Goal: Check status: Check status

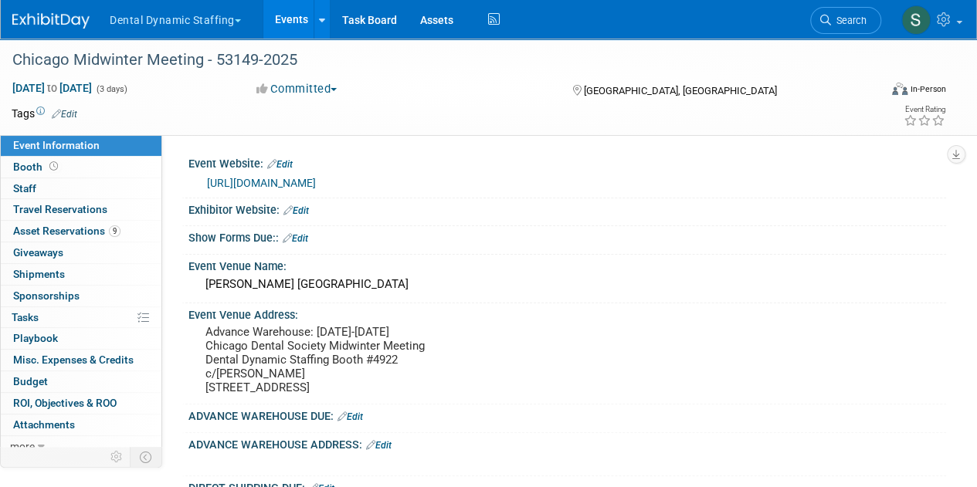
click at [168, 20] on button "Dental Dynamic Staffing" at bounding box center [184, 17] width 152 height 34
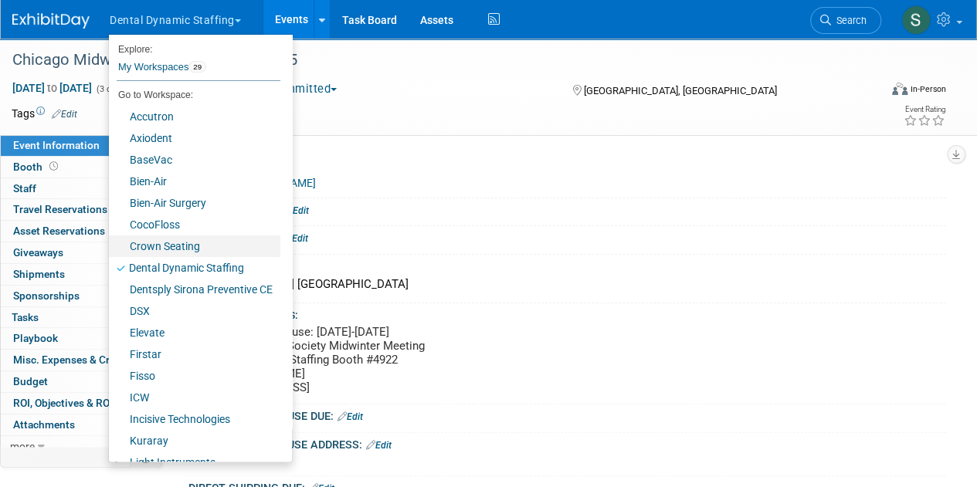
scroll to position [275, 0]
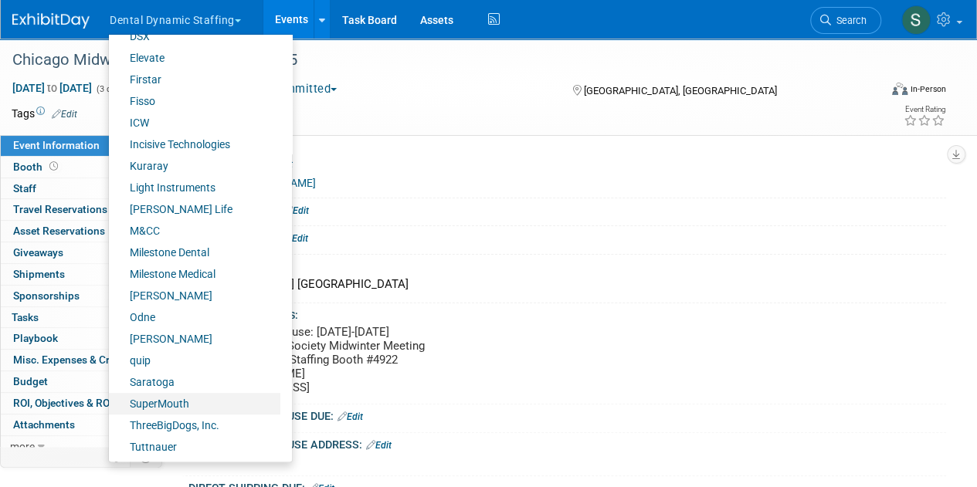
click at [227, 403] on link "SuperMouth" at bounding box center [195, 404] width 172 height 22
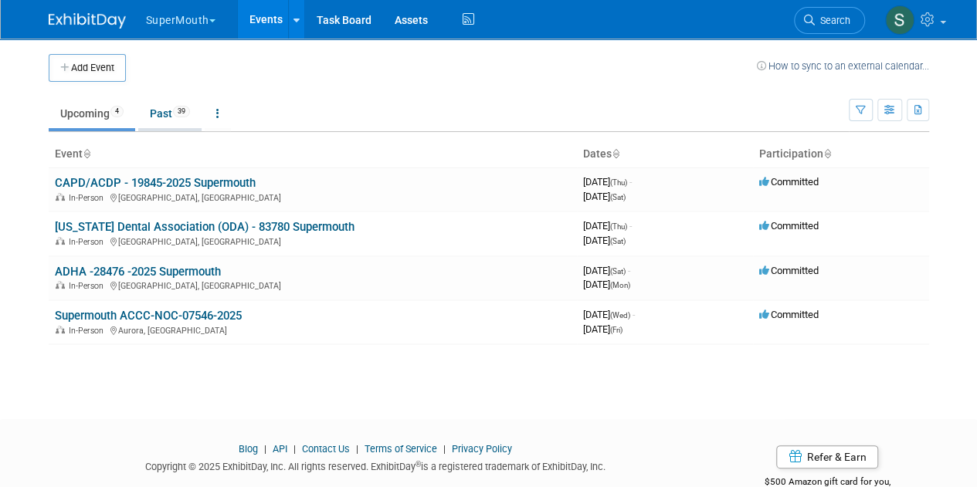
click at [164, 114] on link "Past 39" at bounding box center [169, 113] width 63 height 29
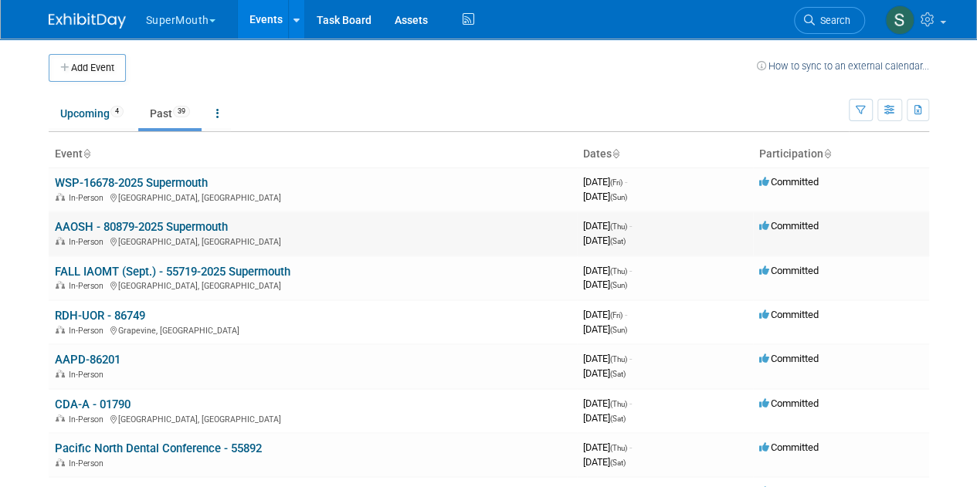
click at [163, 226] on link "AAOSH - 80879-2025 Supermouth" at bounding box center [141, 227] width 173 height 14
click at [170, 185] on link "WSP-16678-2025 Supermouth" at bounding box center [131, 183] width 153 height 14
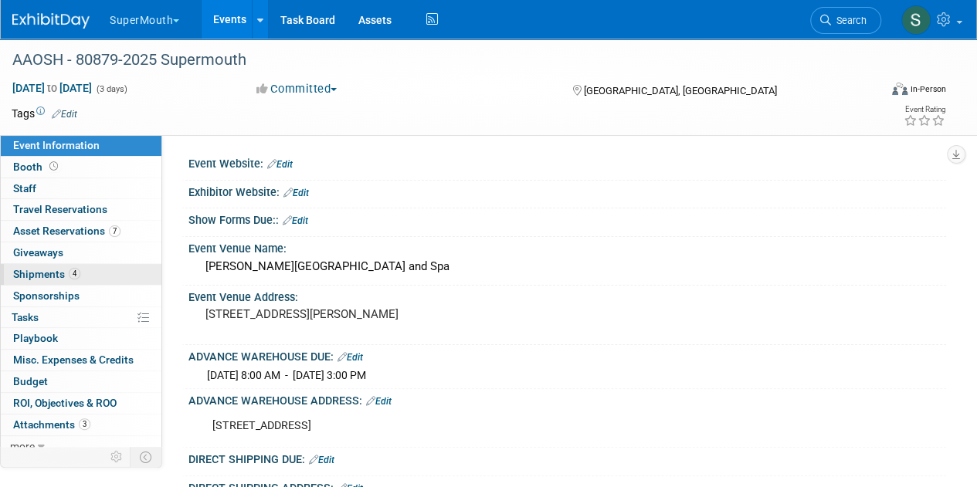
click at [121, 274] on link "4 Shipments 4" at bounding box center [81, 274] width 161 height 21
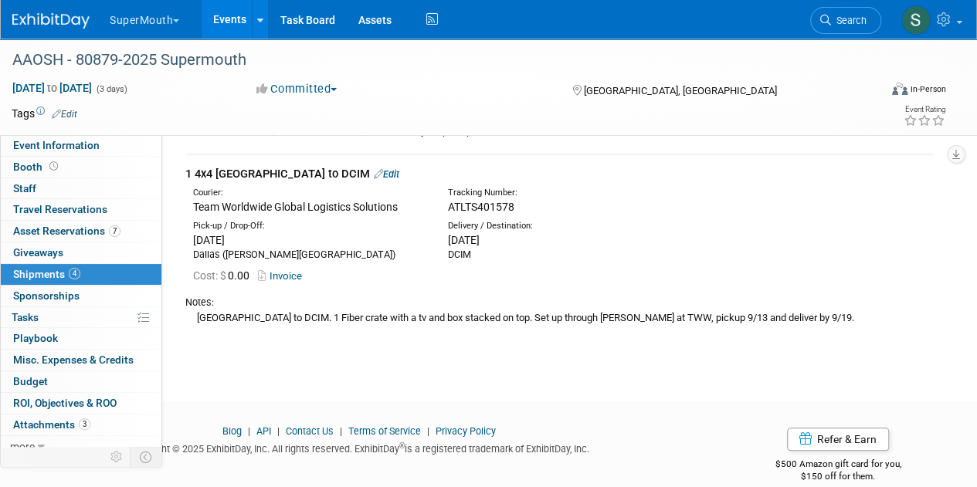
scroll to position [620, 0]
click at [454, 199] on div "ATLTS401578" at bounding box center [596, 206] width 296 height 15
copy span "ATLTS401578"
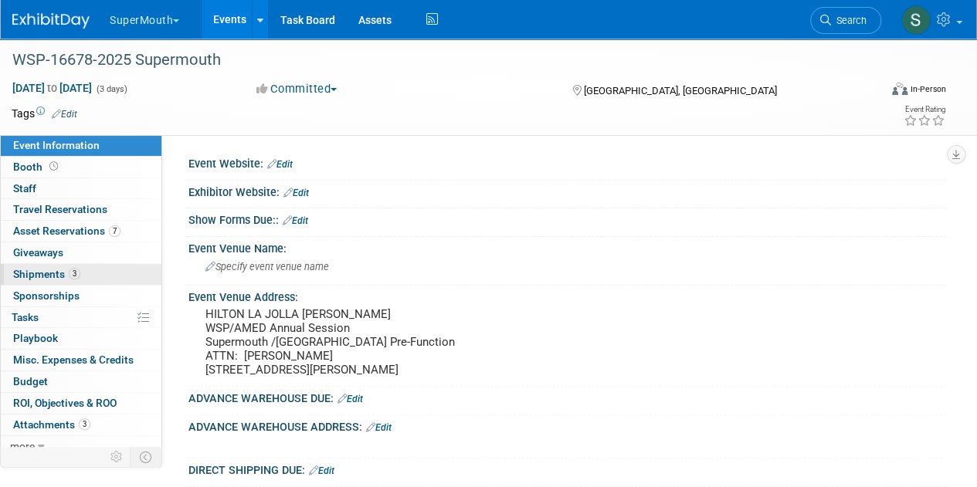
click at [106, 267] on link "3 Shipments 3" at bounding box center [81, 274] width 161 height 21
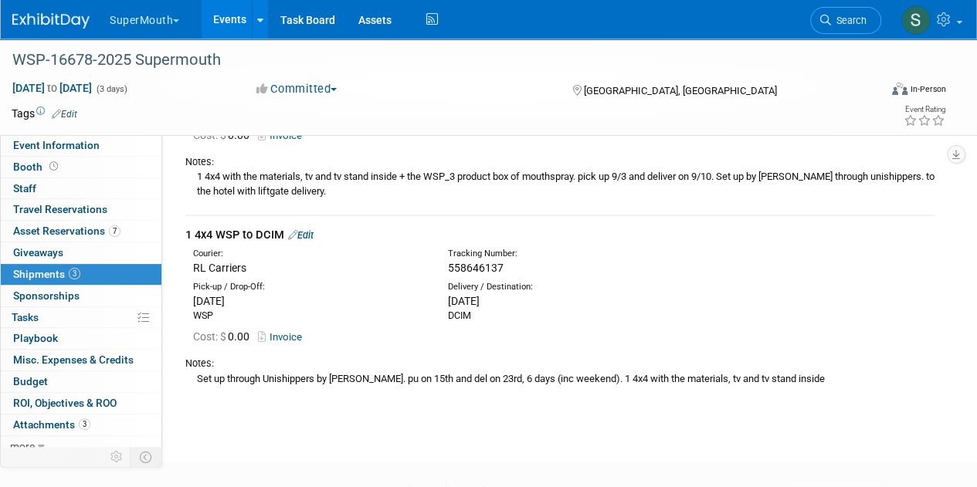
scroll to position [404, 0]
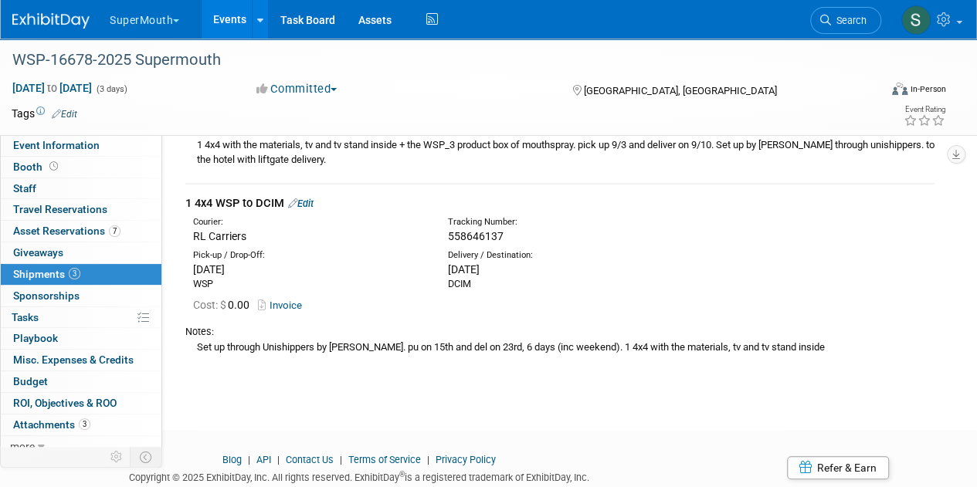
click at [464, 233] on span "558646137" at bounding box center [476, 236] width 56 height 12
